Goal: Task Accomplishment & Management: Use online tool/utility

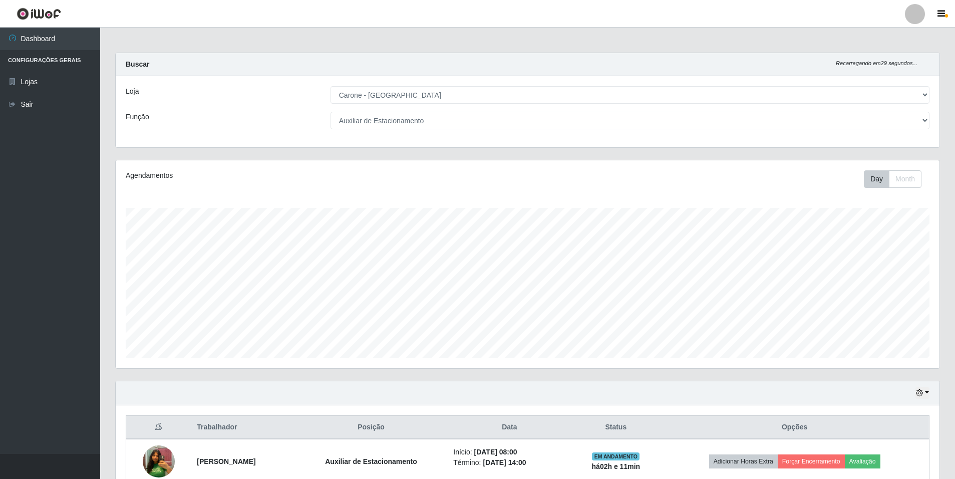
select select "528"
click at [926, 122] on select "[Selecione...] Auxiliar de Depósito Auxiliar de Depósito + Auxiliar de Depósito…" at bounding box center [630, 121] width 599 height 18
select select "1"
click at [331, 112] on select "[Selecione...] Auxiliar de Depósito Auxiliar de Depósito + Auxiliar de Depósito…" at bounding box center [630, 121] width 599 height 18
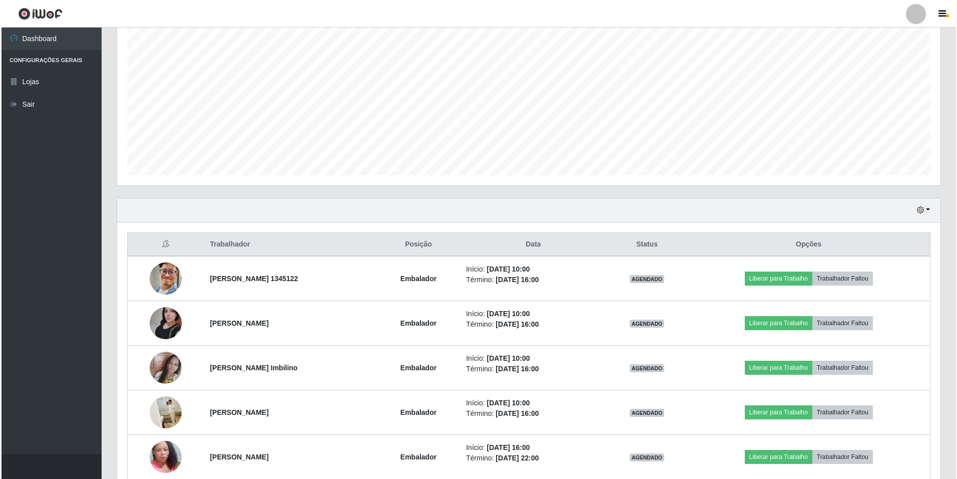
scroll to position [200, 0]
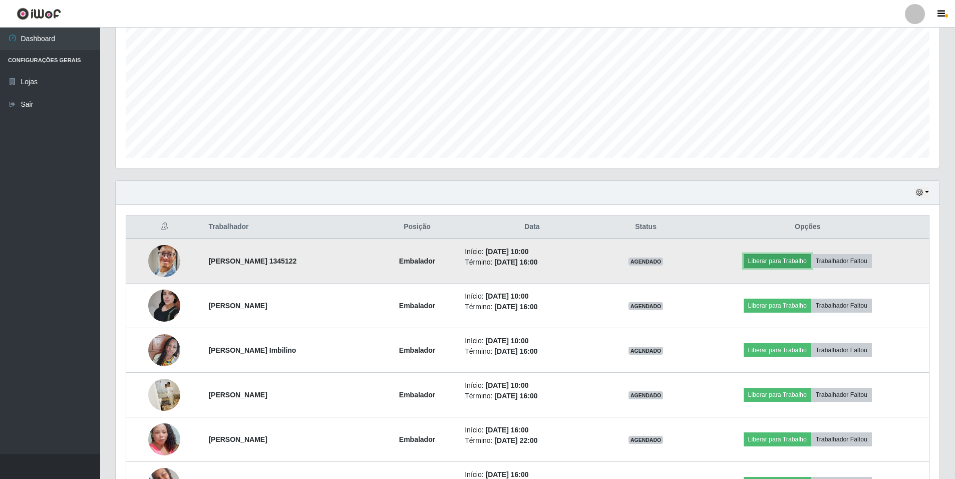
click at [776, 261] on button "Liberar para Trabalho" at bounding box center [778, 261] width 68 height 14
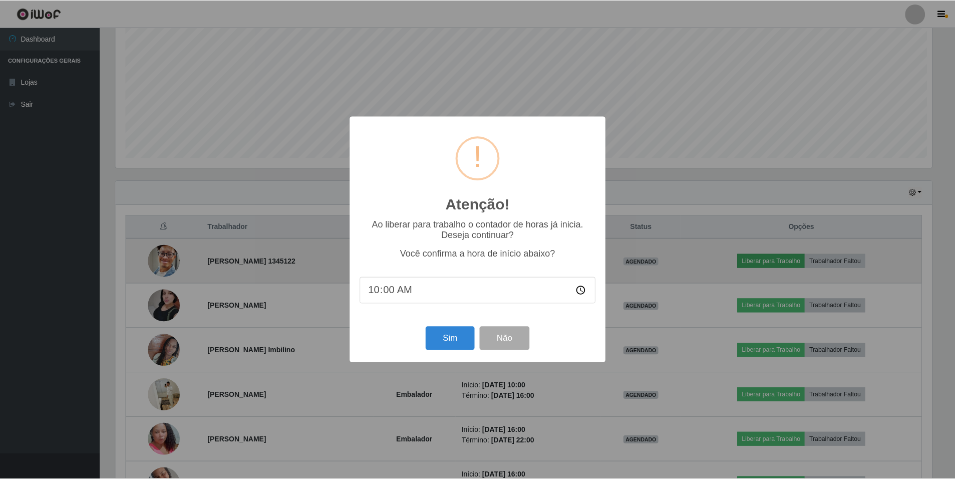
scroll to position [208, 819]
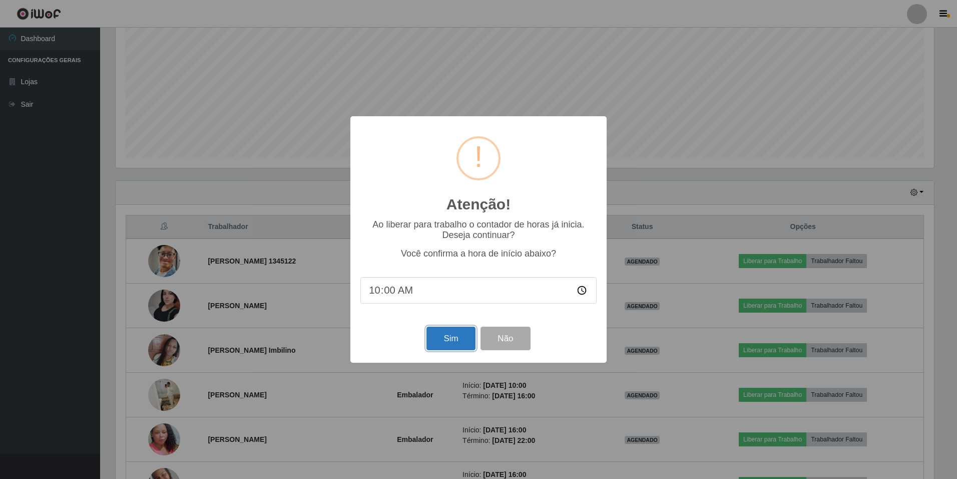
click at [440, 344] on button "Sim" at bounding box center [451, 339] width 49 height 24
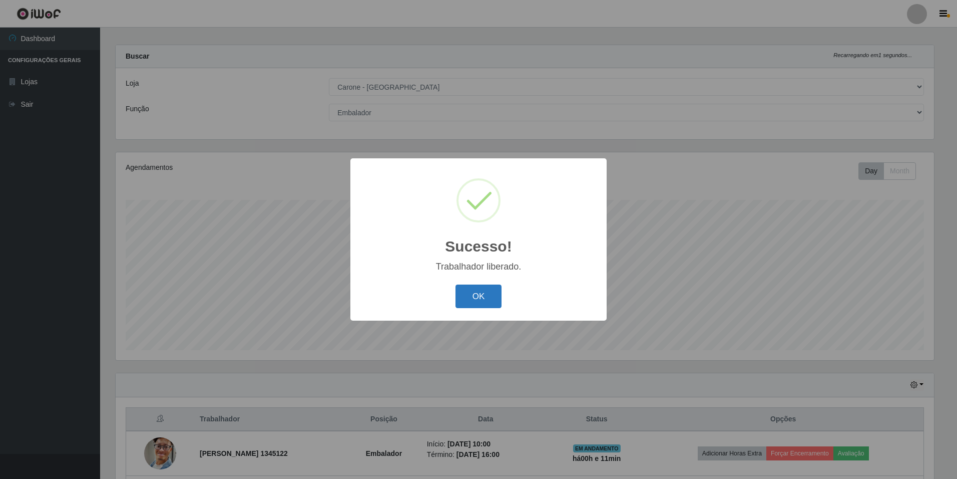
click at [471, 301] on button "OK" at bounding box center [479, 296] width 47 height 24
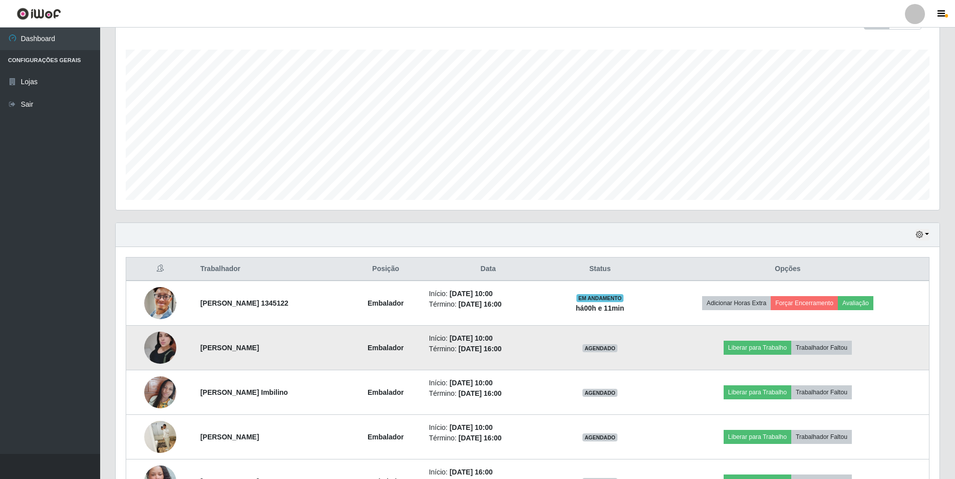
scroll to position [208, 0]
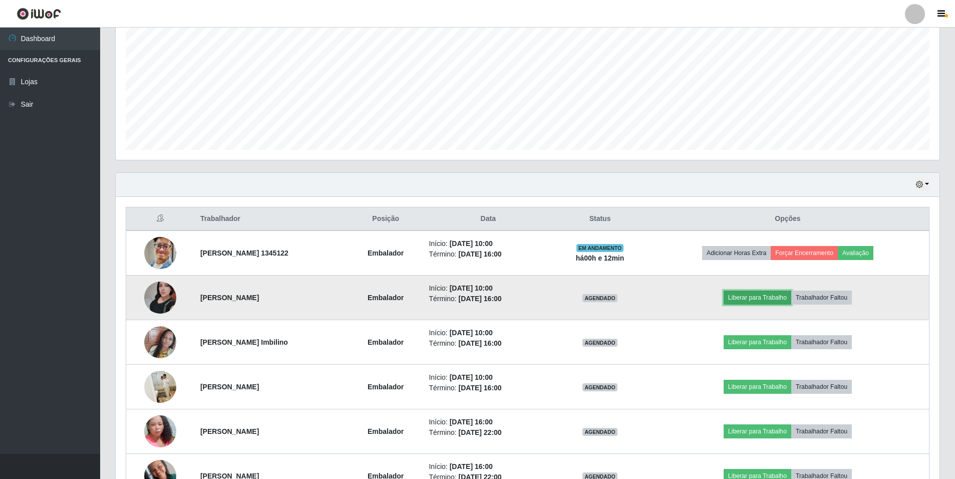
click at [781, 299] on button "Liberar para Trabalho" at bounding box center [758, 297] width 68 height 14
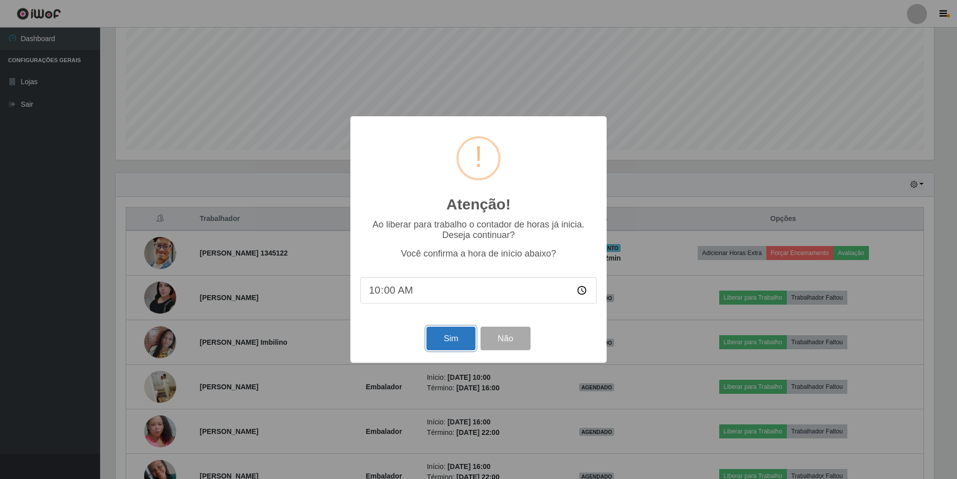
click at [465, 342] on button "Sim" at bounding box center [451, 339] width 49 height 24
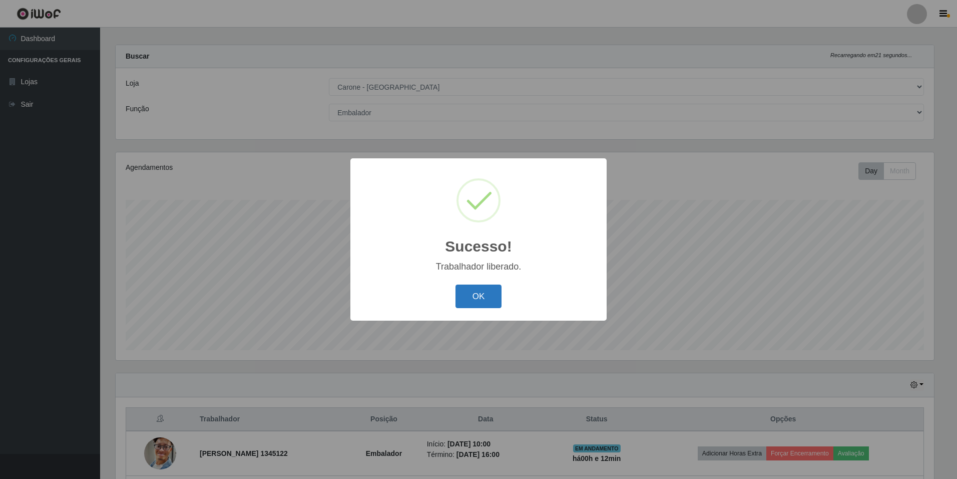
click at [467, 300] on button "OK" at bounding box center [479, 296] width 47 height 24
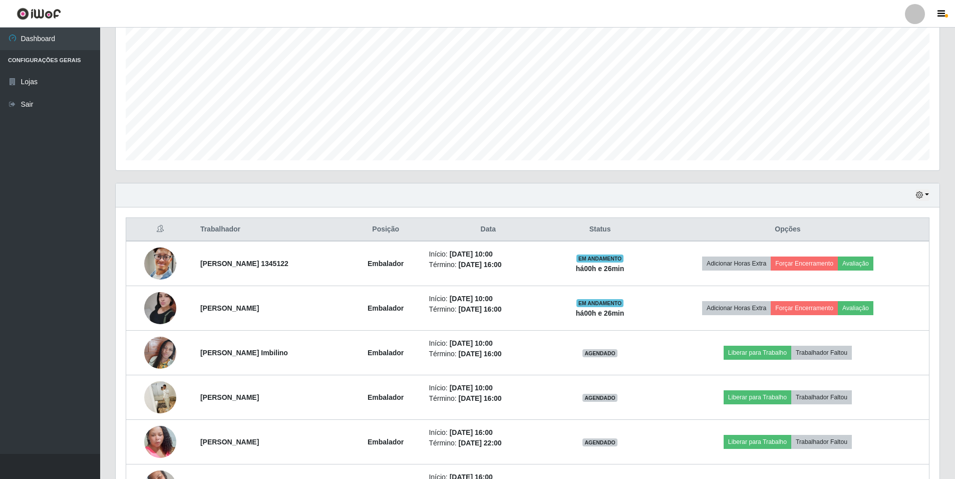
scroll to position [200, 0]
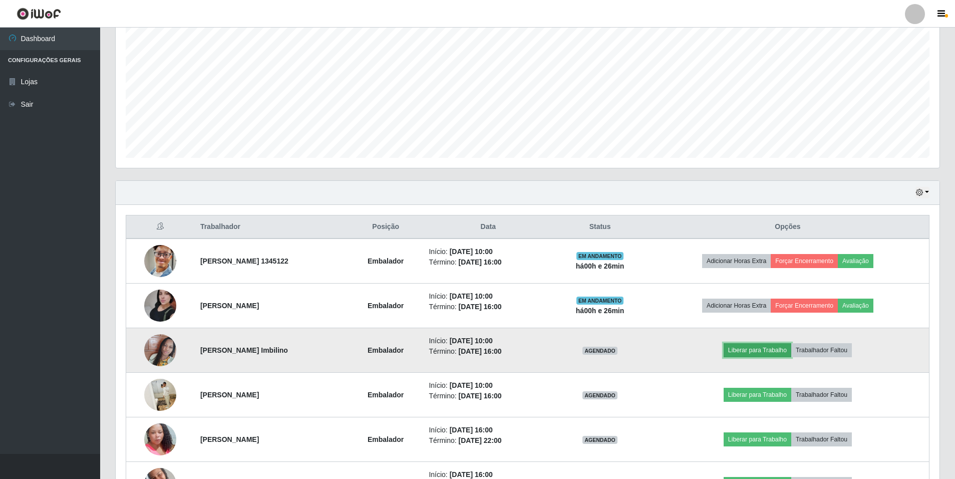
click at [778, 351] on button "Liberar para Trabalho" at bounding box center [758, 350] width 68 height 14
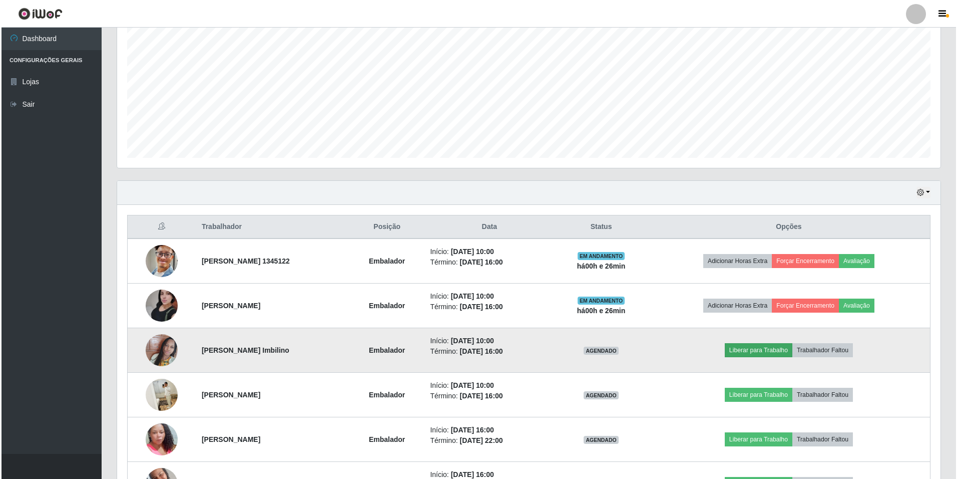
scroll to position [208, 819]
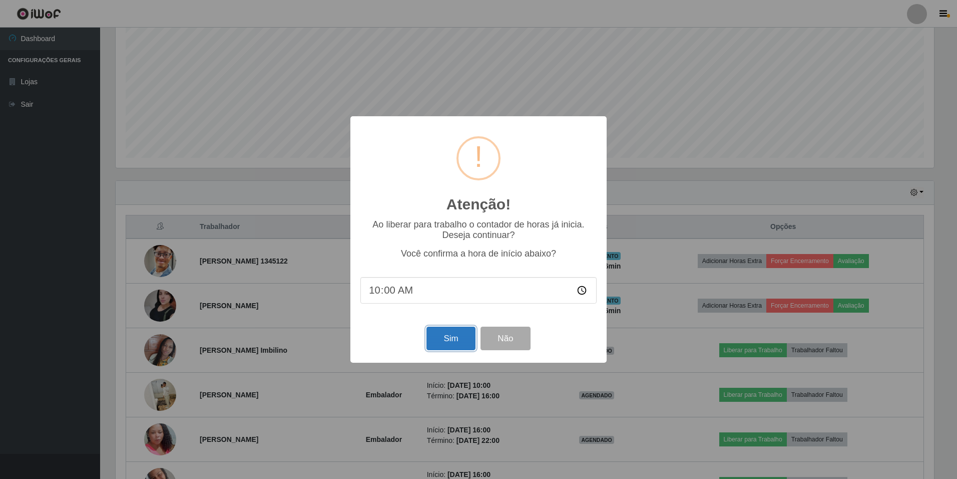
click at [461, 339] on button "Sim" at bounding box center [451, 339] width 49 height 24
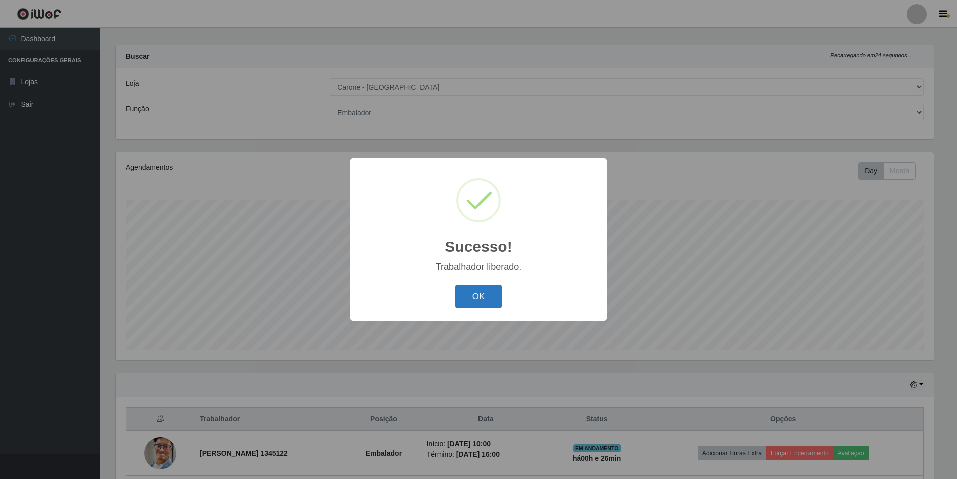
click at [478, 298] on button "OK" at bounding box center [479, 296] width 47 height 24
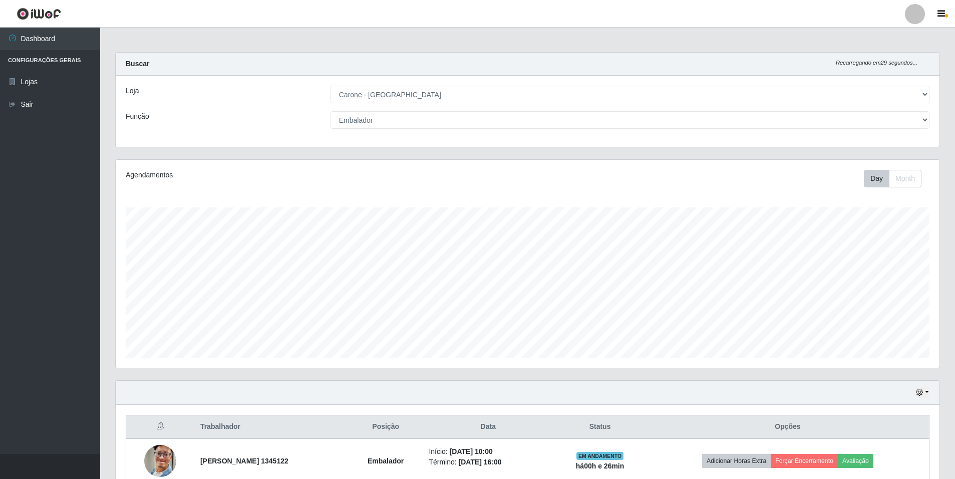
scroll to position [0, 0]
